Goal: Information Seeking & Learning: Learn about a topic

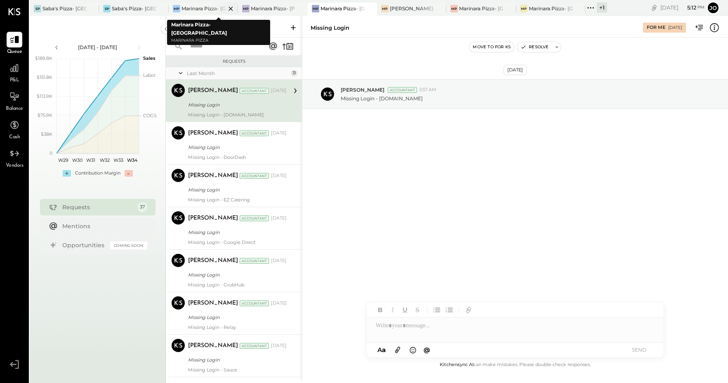
click at [202, 9] on div "Marinara Pizza- [GEOGRAPHIC_DATA]" at bounding box center [203, 8] width 44 height 7
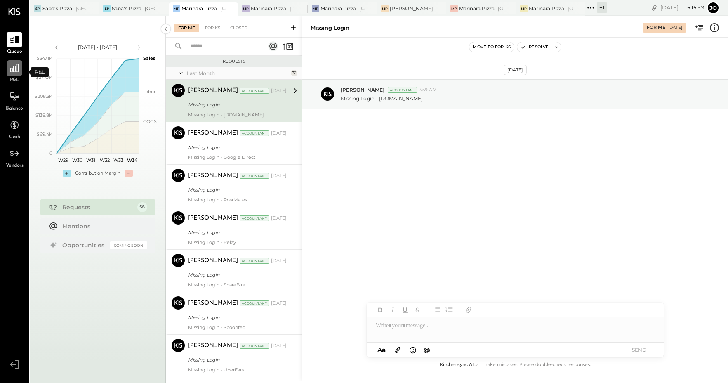
click at [13, 72] on icon at bounding box center [14, 68] width 8 height 8
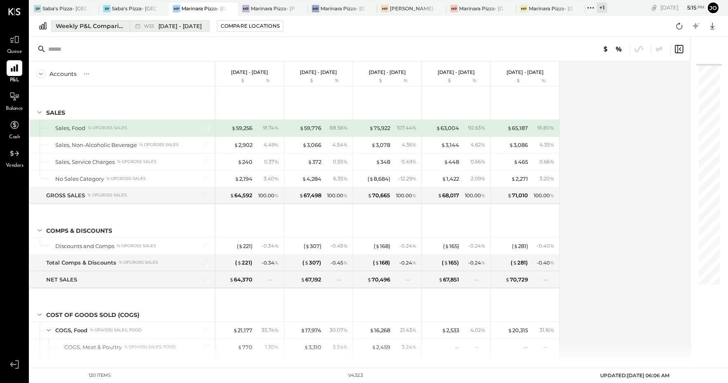
click at [172, 24] on span "[DATE] - [DATE]" at bounding box center [179, 26] width 43 height 8
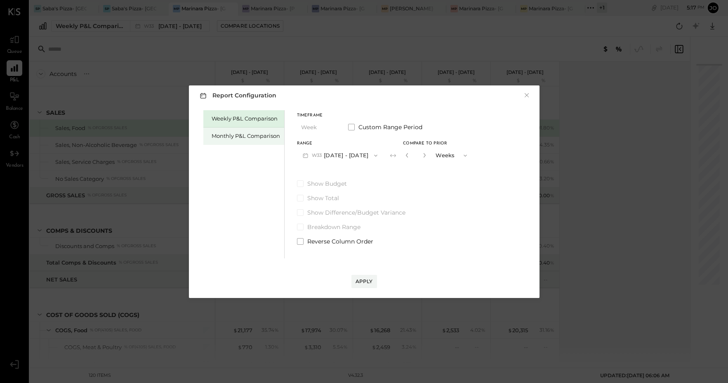
click at [267, 137] on div "Monthly P&L Comparison" at bounding box center [246, 136] width 68 height 8
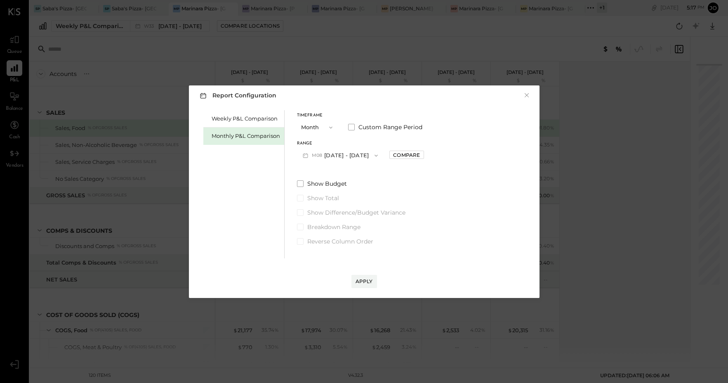
click at [302, 127] on button "Month" at bounding box center [317, 127] width 41 height 15
click at [352, 129] on span at bounding box center [351, 127] width 7 height 7
click at [314, 153] on button "[DATE]" at bounding box center [321, 155] width 49 height 15
click at [334, 275] on div "[DATE]" at bounding box center [331, 277] width 69 height 17
click at [411, 154] on span "button" at bounding box center [405, 155] width 11 height 7
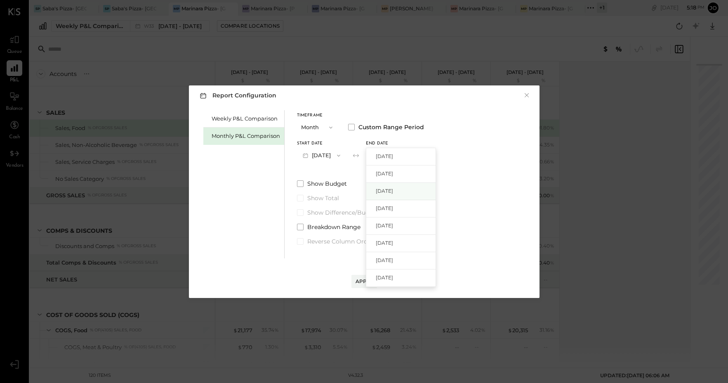
click at [393, 193] on span "[DATE]" at bounding box center [384, 190] width 17 height 7
click at [363, 280] on div "Apply" at bounding box center [364, 281] width 17 height 7
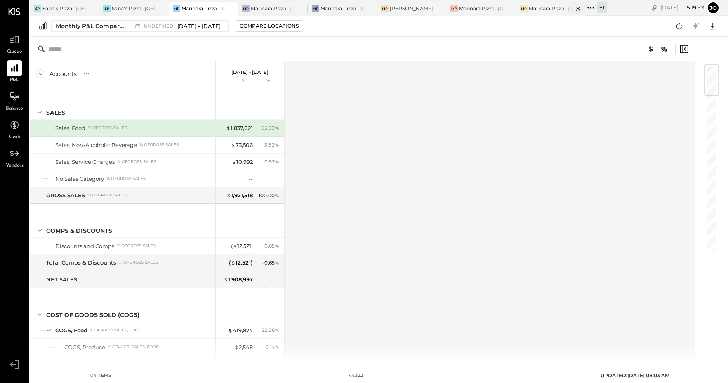
click at [545, 6] on div "Marinara Pizza- [GEOGRAPHIC_DATA]" at bounding box center [551, 8] width 44 height 7
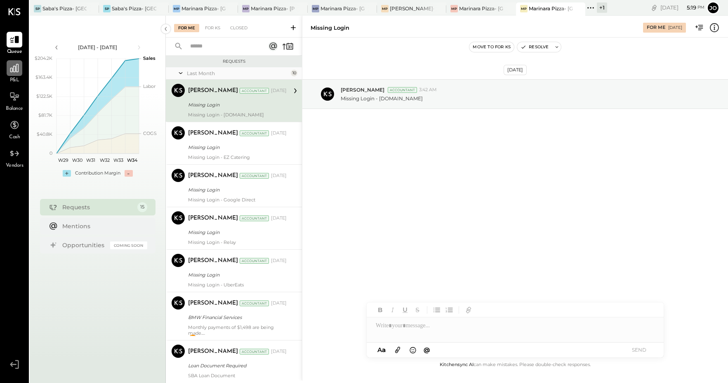
click at [18, 70] on icon at bounding box center [14, 68] width 8 height 8
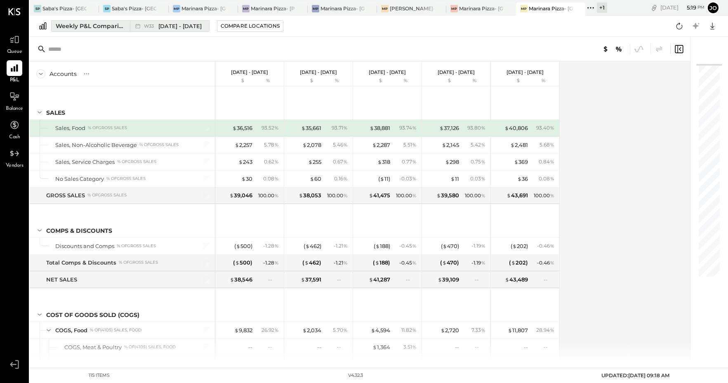
click at [172, 26] on span "[DATE] - [DATE]" at bounding box center [179, 26] width 43 height 8
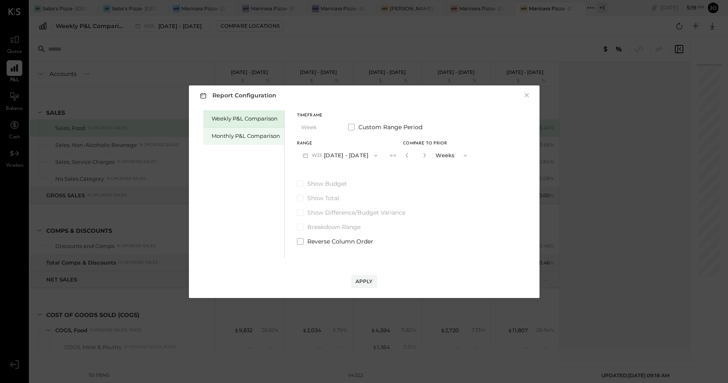
click at [268, 135] on div "Monthly P&L Comparison" at bounding box center [246, 136] width 68 height 8
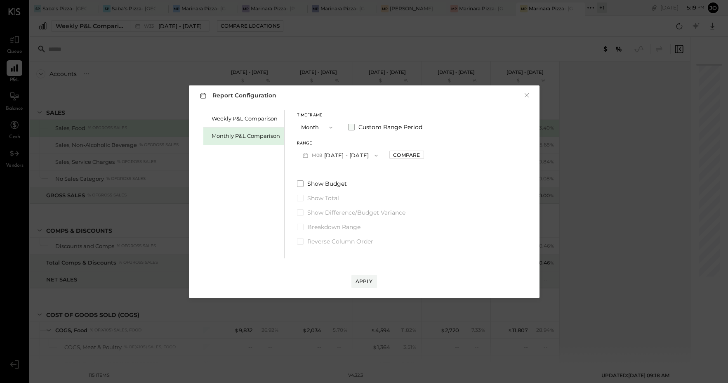
click at [351, 125] on span at bounding box center [351, 127] width 7 height 7
click at [342, 155] on icon "button" at bounding box center [338, 155] width 7 height 7
click at [335, 263] on div "[DATE]" at bounding box center [331, 260] width 69 height 17
click at [320, 152] on button "[DATE]" at bounding box center [321, 155] width 49 height 15
click at [321, 262] on span "[DATE]" at bounding box center [315, 260] width 17 height 7
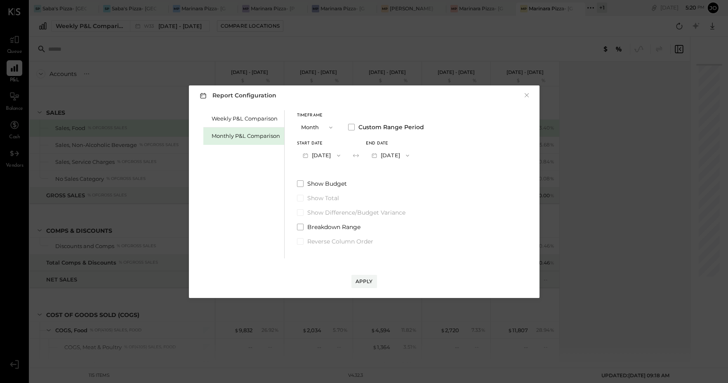
click at [307, 124] on button "Month" at bounding box center [317, 127] width 41 height 15
click at [314, 127] on span "Month" at bounding box center [312, 127] width 16 height 5
click at [256, 115] on div "Weekly P&L Comparison" at bounding box center [246, 119] width 68 height 8
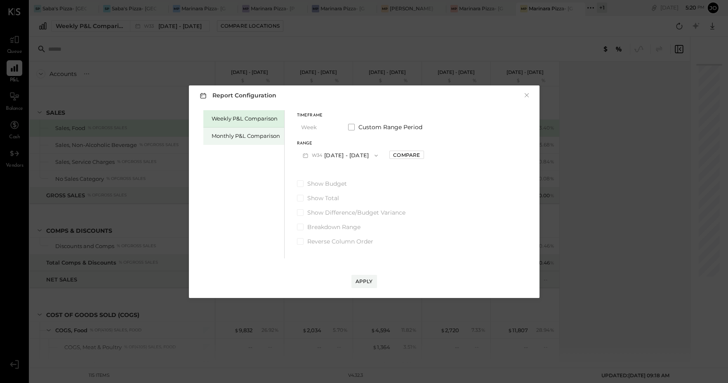
click at [254, 138] on div "Monthly P&L Comparison" at bounding box center [246, 136] width 68 height 8
click at [323, 125] on span "button" at bounding box center [328, 127] width 11 height 7
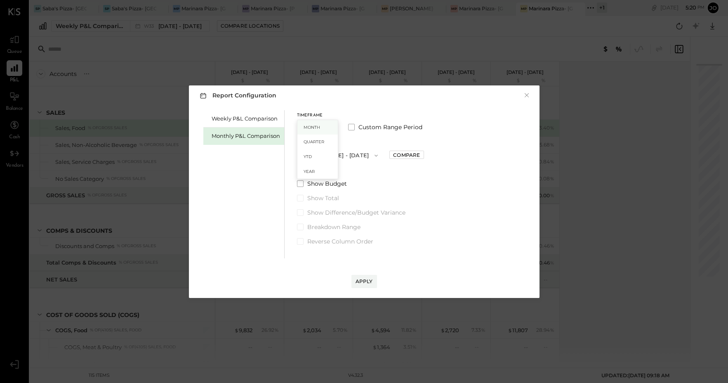
click at [319, 129] on span "Month" at bounding box center [312, 127] width 16 height 5
click at [349, 130] on span at bounding box center [351, 127] width 7 height 7
click at [322, 156] on button "[DATE]" at bounding box center [321, 155] width 49 height 15
click at [333, 259] on div "[DATE]" at bounding box center [331, 260] width 69 height 17
click at [398, 154] on button "[DATE]" at bounding box center [390, 155] width 49 height 15
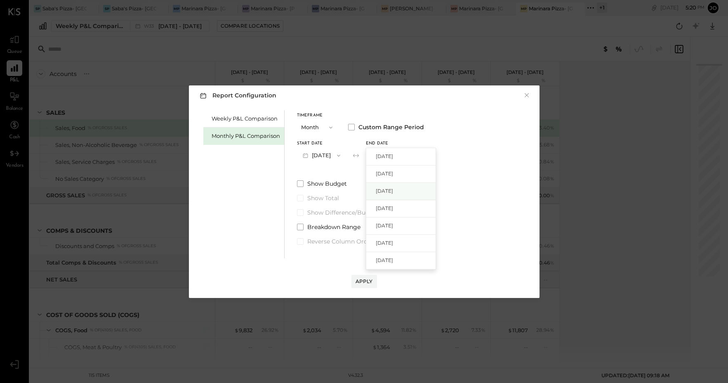
click at [393, 188] on span "[DATE]" at bounding box center [384, 190] width 17 height 7
click at [366, 285] on button "Apply" at bounding box center [364, 281] width 26 height 13
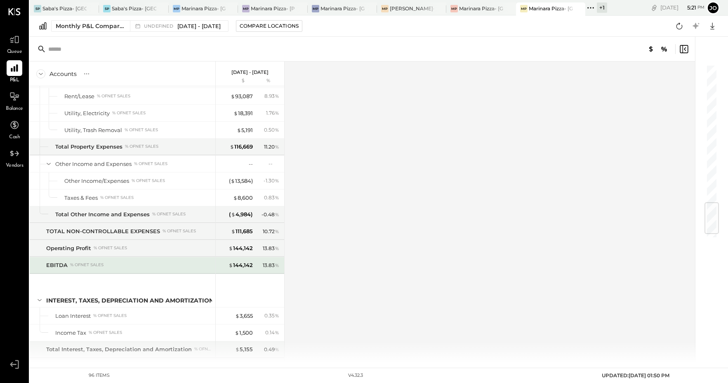
scroll to position [1229, 0]
